Goal: Navigation & Orientation: Find specific page/section

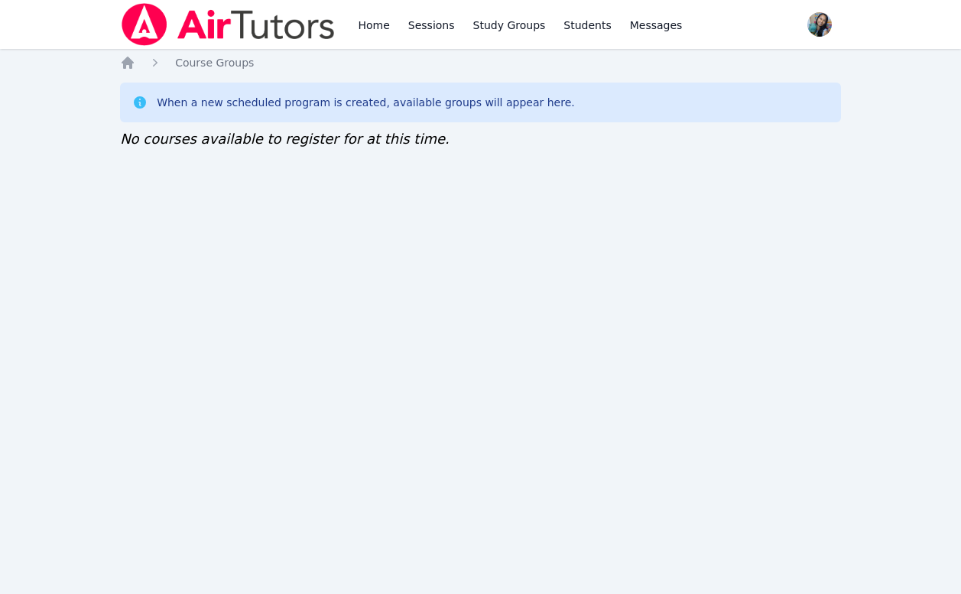
click at [255, 572] on div "Home Sessions Study Groups Students Messages Open user menu Sokha Lee Open main…" at bounding box center [480, 297] width 961 height 594
click at [135, 569] on div "Home Sessions Study Groups Students Messages Open user menu [PERSON_NAME] Open …" at bounding box center [480, 297] width 961 height 594
